Goal: Navigation & Orientation: Go to known website

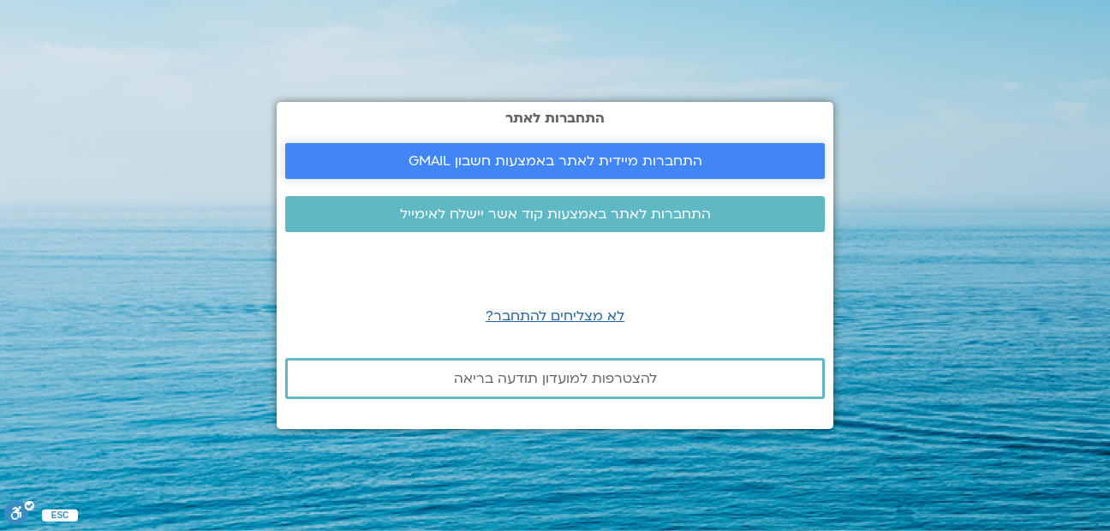
click at [557, 149] on link "התחברות מיידית לאתר באמצעות חשבון GMAIL" at bounding box center [555, 161] width 540 height 36
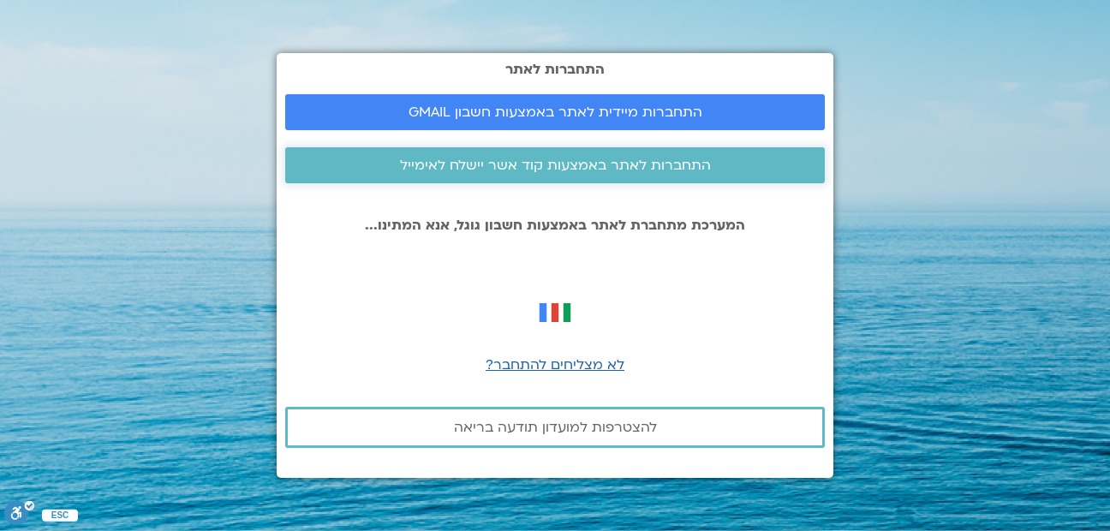
click at [554, 164] on span "התחברות לאתר באמצעות קוד אשר יישלח לאימייל" at bounding box center [555, 165] width 311 height 15
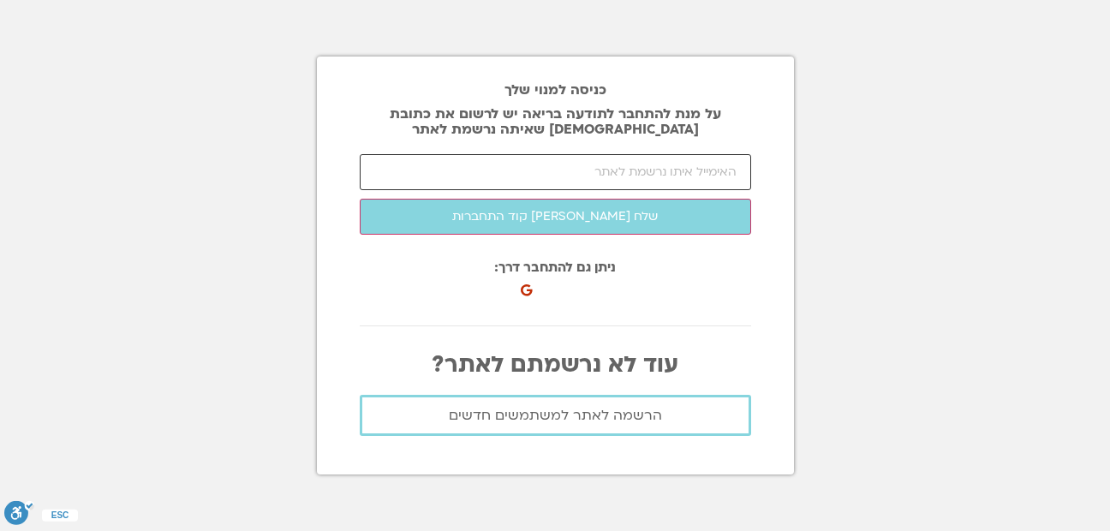
click at [655, 174] on input "email" at bounding box center [555, 172] width 391 height 36
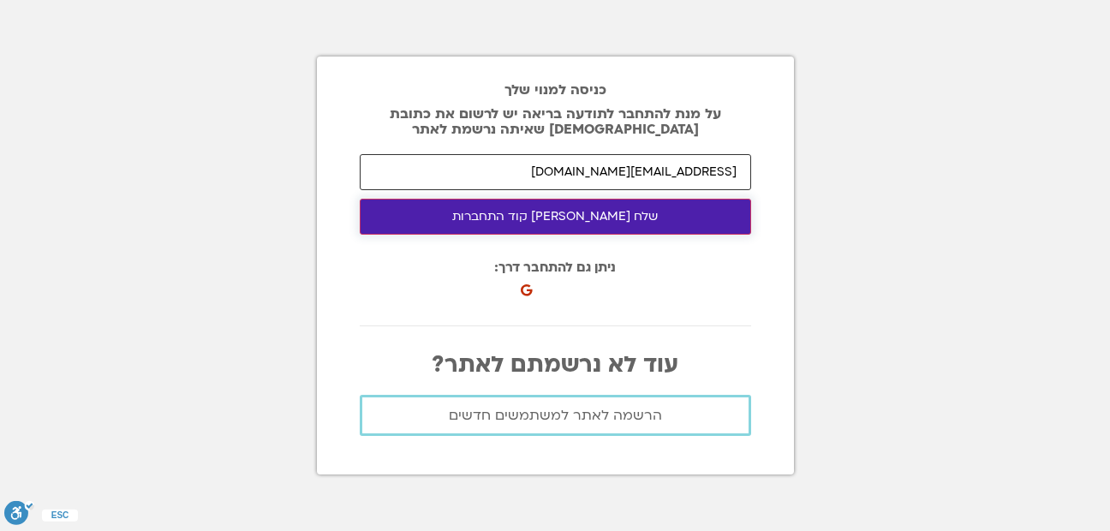
type input "[EMAIL_ADDRESS][DOMAIN_NAME]"
click at [584, 219] on button "שלח [PERSON_NAME] קוד התחברות" at bounding box center [555, 217] width 391 height 36
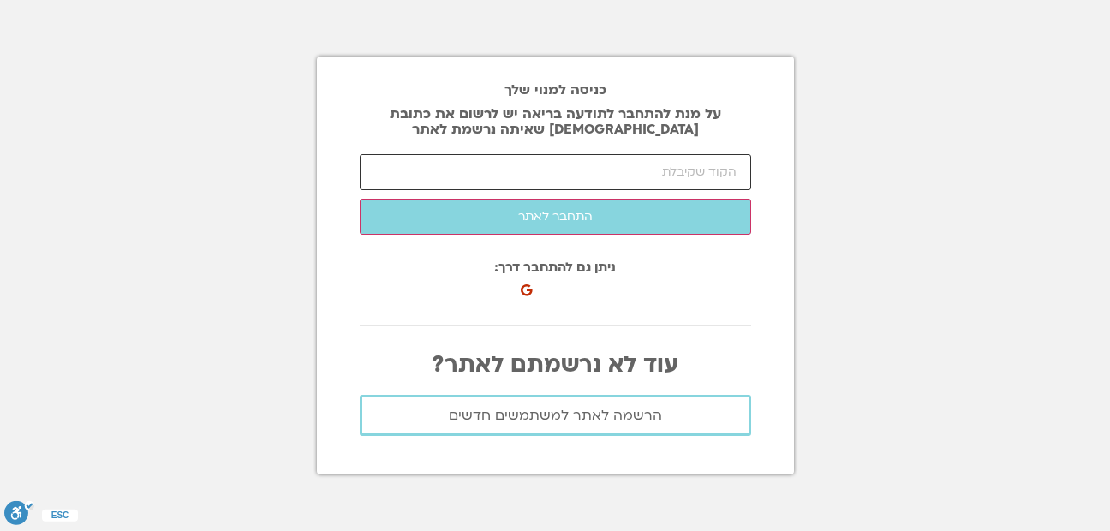
paste input "44889"
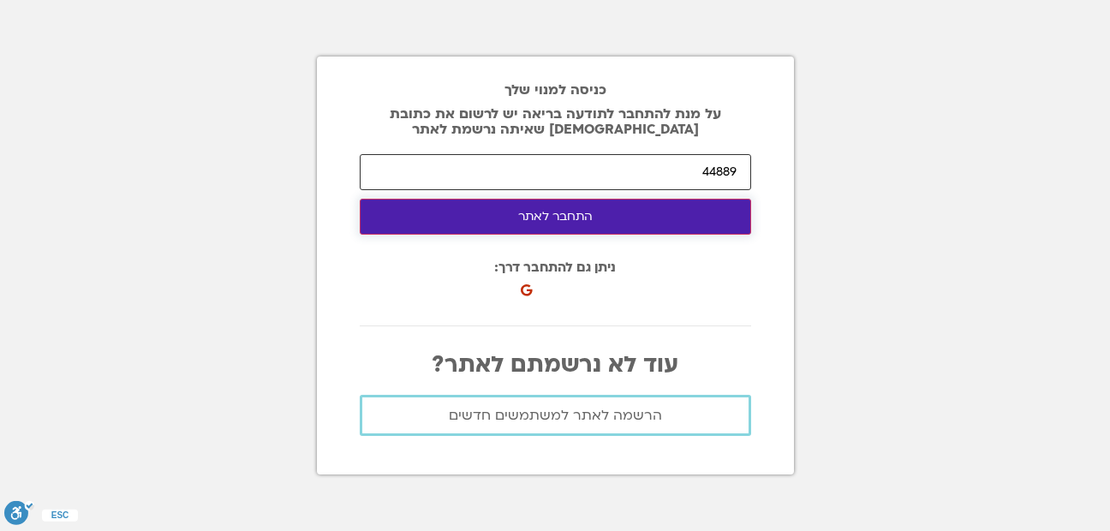
type input "44889"
click at [623, 215] on button "התחבר לאתר" at bounding box center [555, 217] width 391 height 36
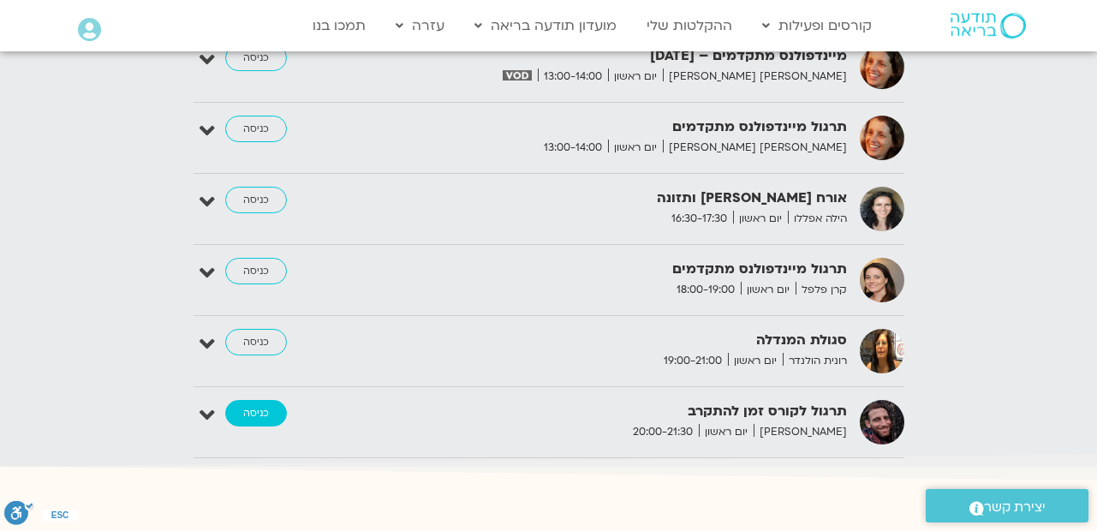
click at [253, 400] on link "כניסה" at bounding box center [256, 413] width 62 height 27
